Goal: Communication & Community: Answer question/provide support

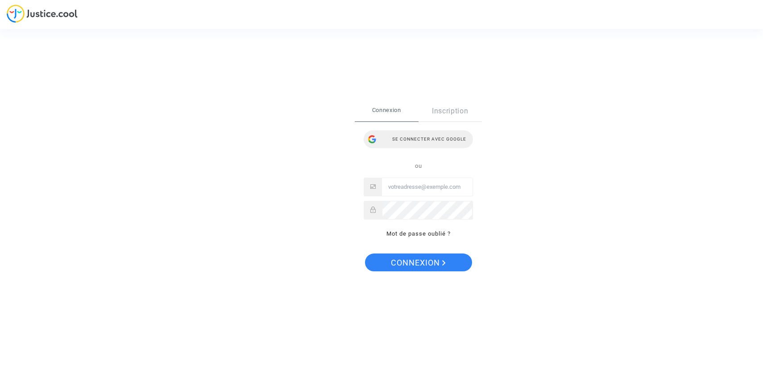
click at [407, 142] on div "Se connecter avec Google" at bounding box center [418, 139] width 109 height 18
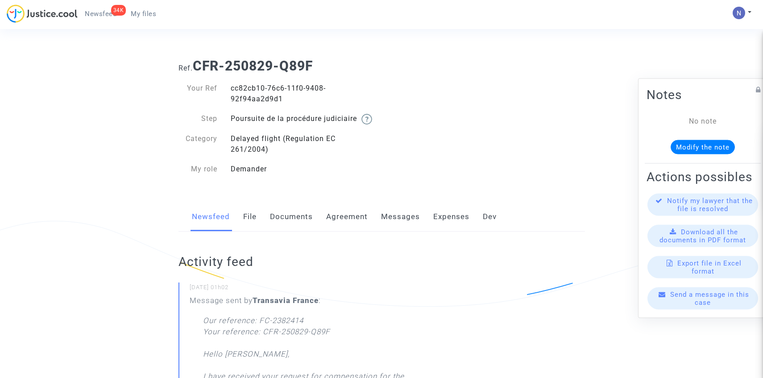
click at [298, 229] on link "Documents" at bounding box center [291, 216] width 43 height 29
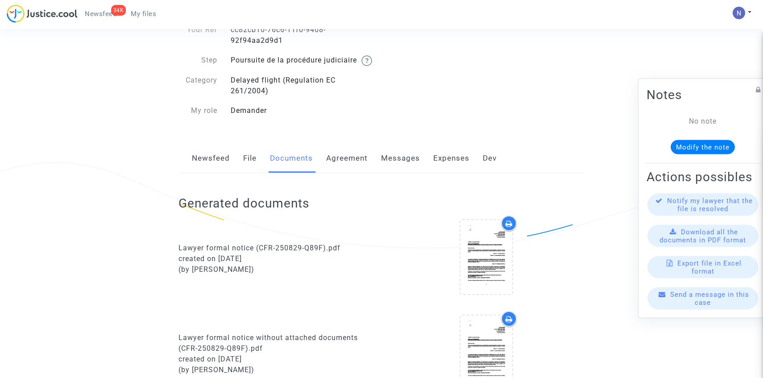
scroll to position [50, 0]
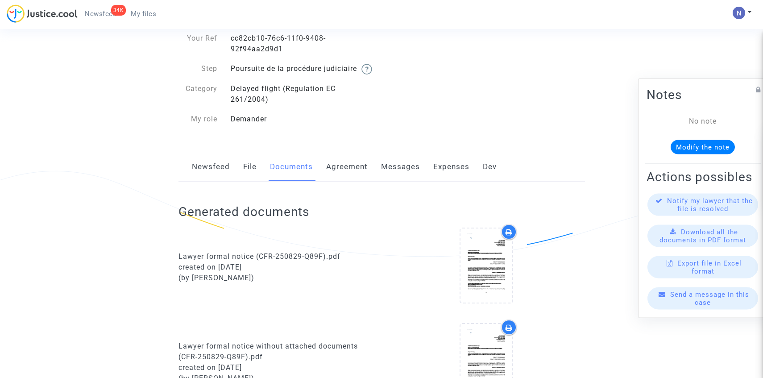
click at [221, 182] on link "Newsfeed" at bounding box center [211, 166] width 38 height 29
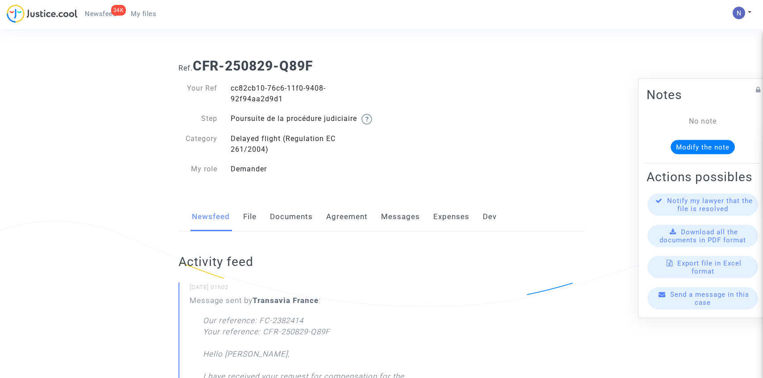
click at [408, 229] on link "Messages" at bounding box center [400, 216] width 39 height 29
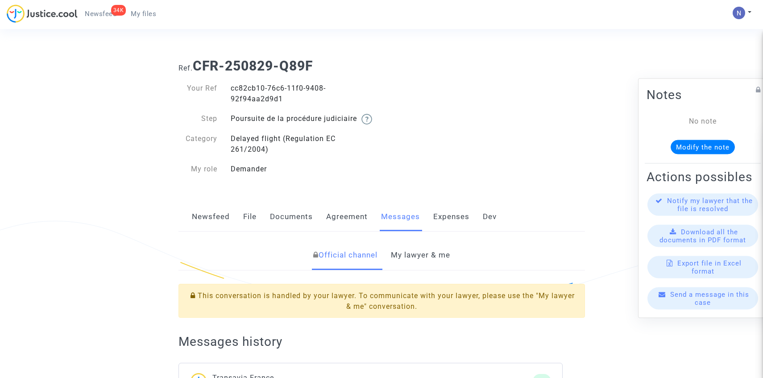
click at [419, 254] on link "My lawyer & me" at bounding box center [420, 255] width 59 height 29
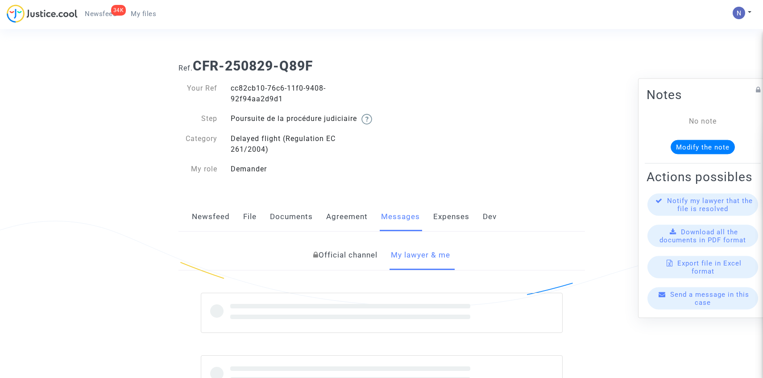
click at [419, 266] on link "My lawyer & me" at bounding box center [420, 255] width 59 height 29
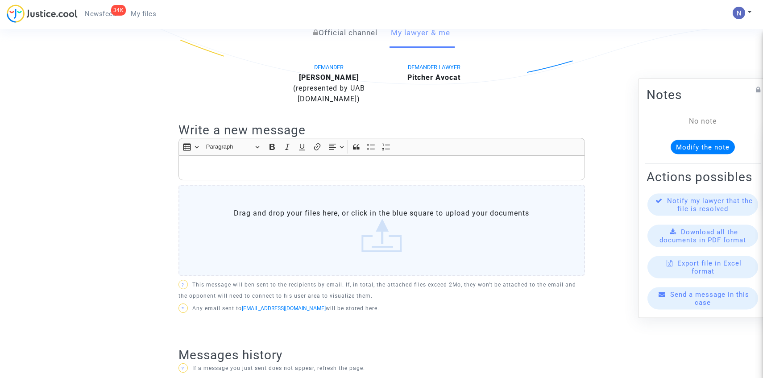
scroll to position [335, 0]
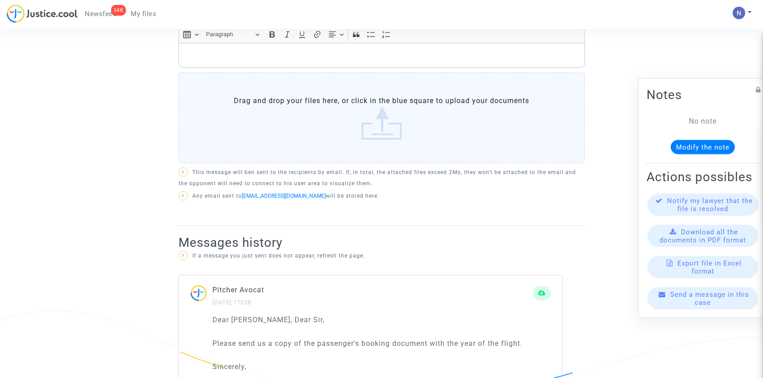
click at [310, 96] on label "Drag and drop your files here, or click in the blue square to upload your docum…" at bounding box center [382, 117] width 407 height 91
click at [0, 0] on input "Drag and drop your files here, or click in the blue square to upload your docum…" at bounding box center [0, 0] width 0 height 0
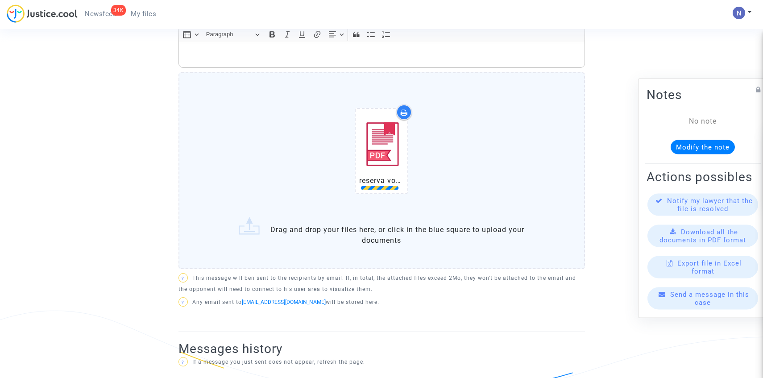
click at [296, 68] on div "Rich Text Editor, main" at bounding box center [382, 55] width 407 height 25
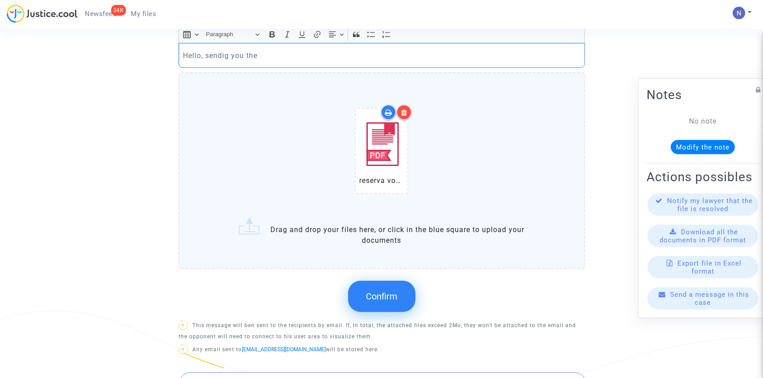
click at [296, 68] on div "Hello, sendig you the" at bounding box center [382, 55] width 407 height 25
click at [220, 61] on p "Hello, sendig you the" at bounding box center [381, 55] width 397 height 11
click at [227, 61] on p "Hello, sendig you the" at bounding box center [381, 55] width 397 height 11
click at [267, 61] on p "Hello, sending you the" at bounding box center [381, 55] width 397 height 11
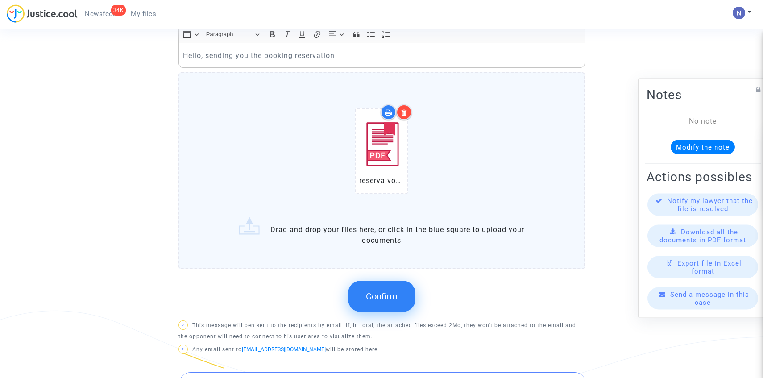
click at [402, 304] on button "Confirm" at bounding box center [381, 296] width 67 height 31
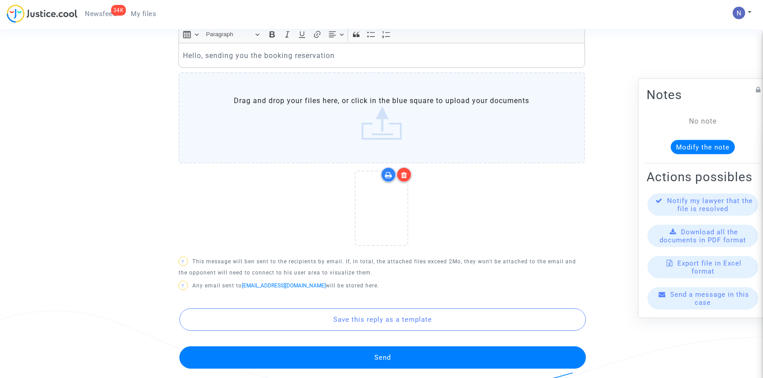
click at [385, 367] on button "Send" at bounding box center [382, 357] width 407 height 22
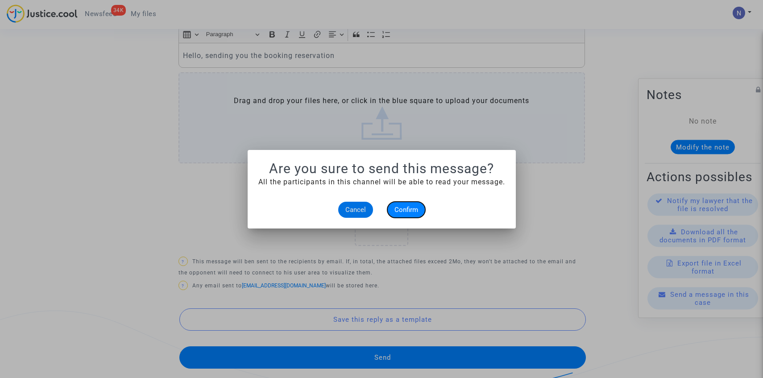
click at [400, 211] on span "Confirm" at bounding box center [407, 210] width 24 height 8
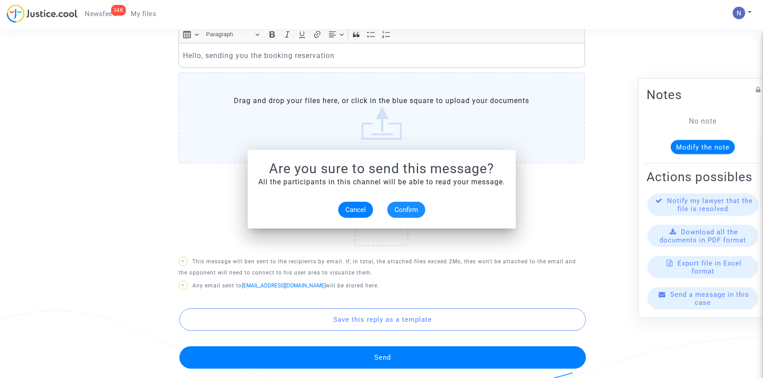
scroll to position [335, 0]
